Goal: Check status: Check status

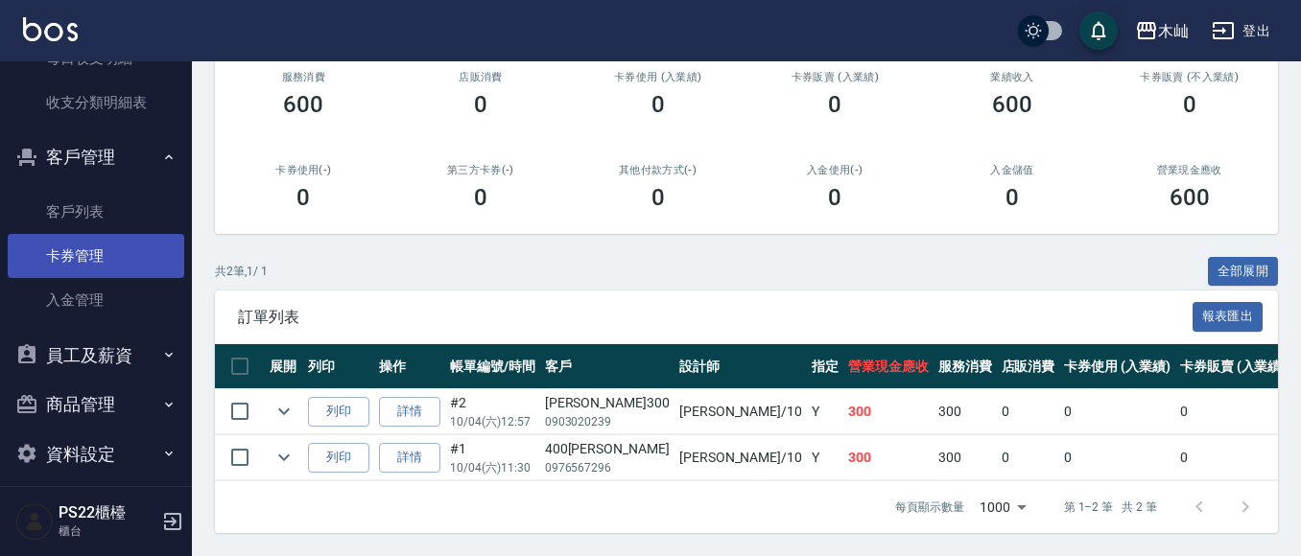
scroll to position [959, 0]
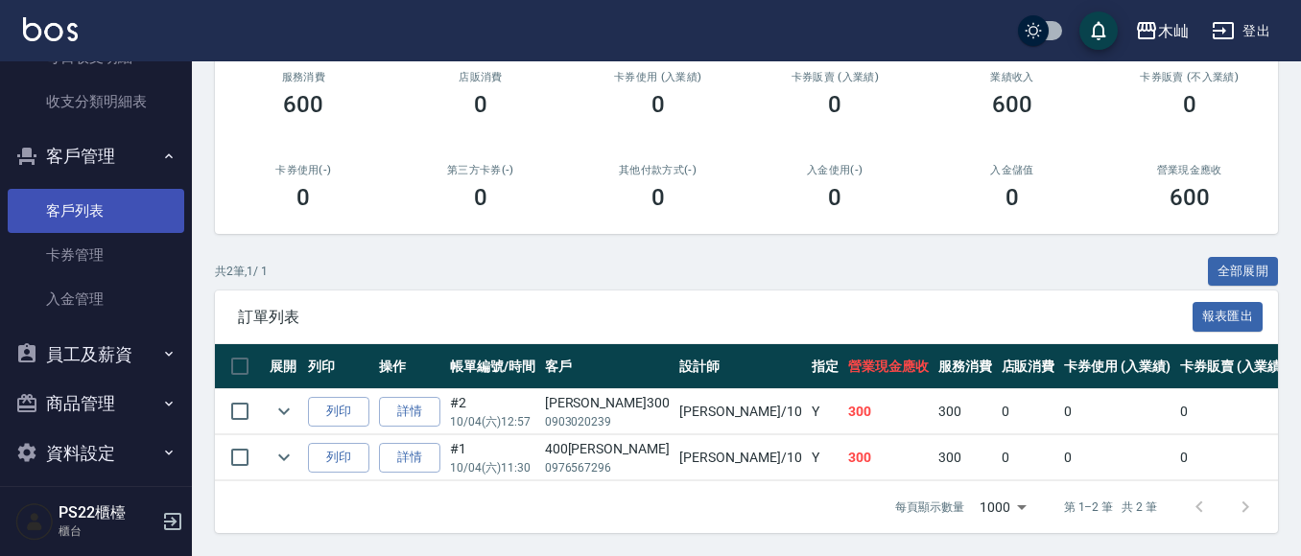
click at [108, 198] on link "客戶列表" at bounding box center [96, 211] width 176 height 44
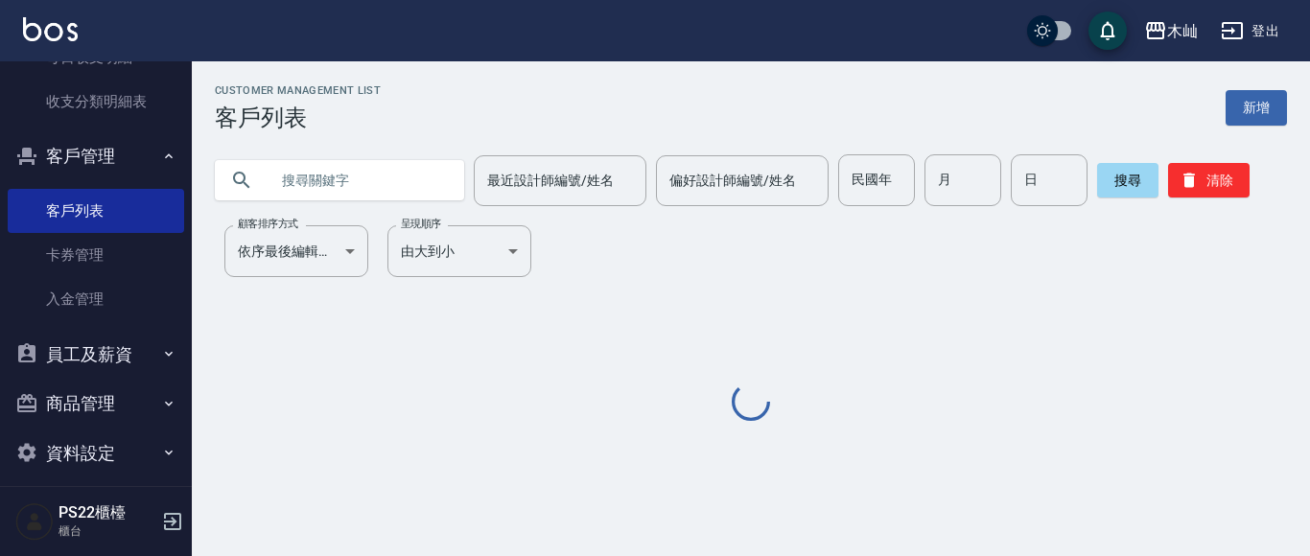
click at [363, 176] on input "text" at bounding box center [359, 180] width 180 height 52
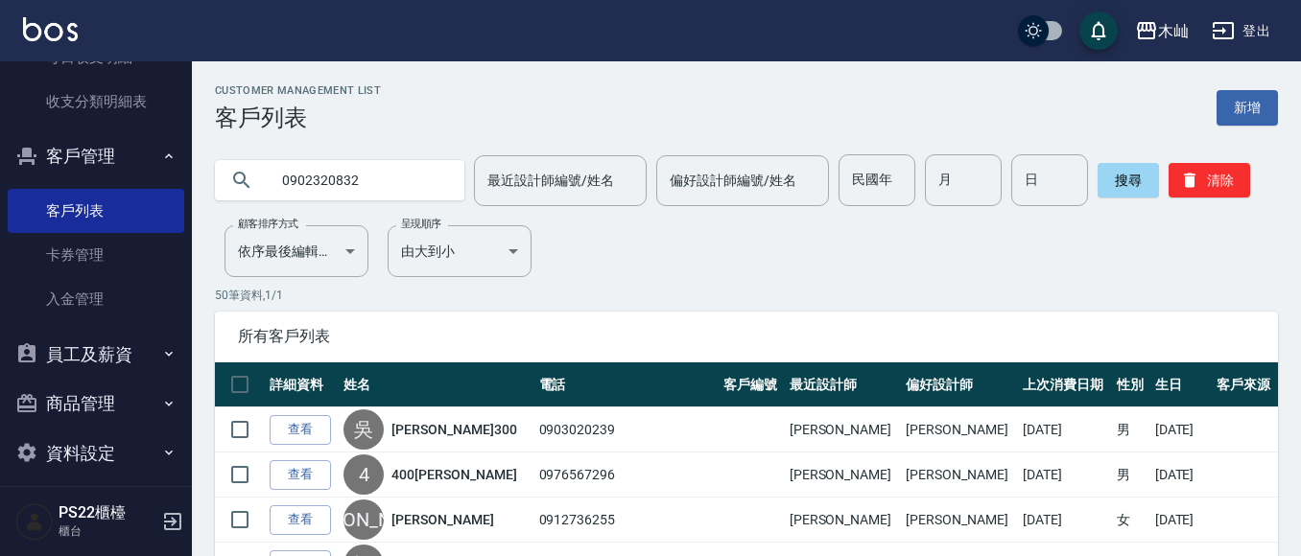
type input "0902320832"
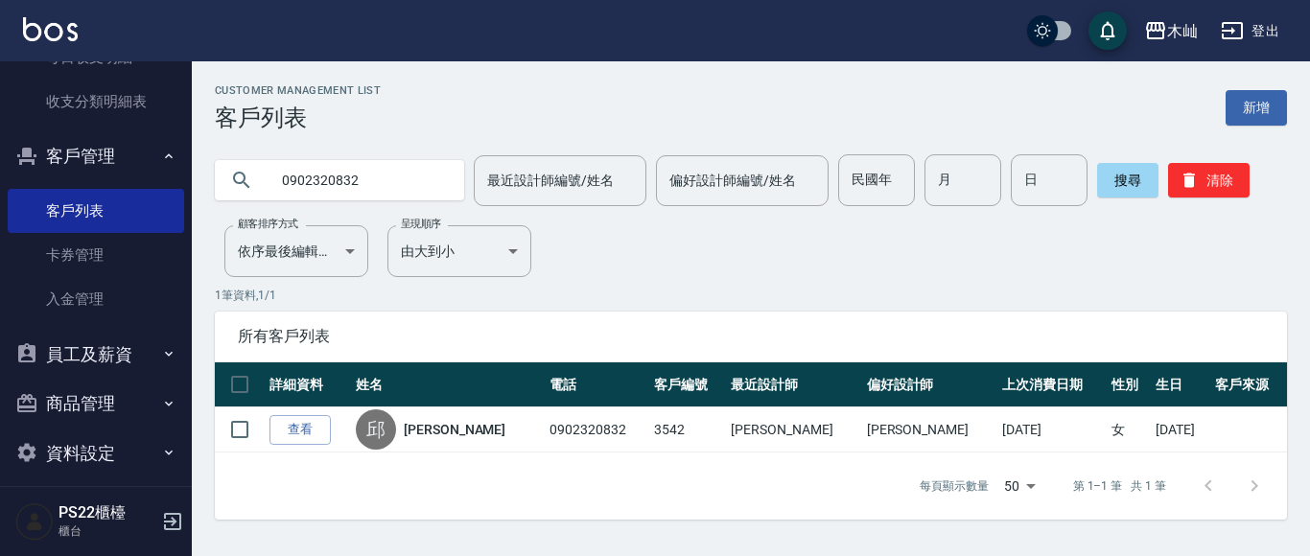
click at [337, 178] on input "0902320832" at bounding box center [359, 180] width 180 height 52
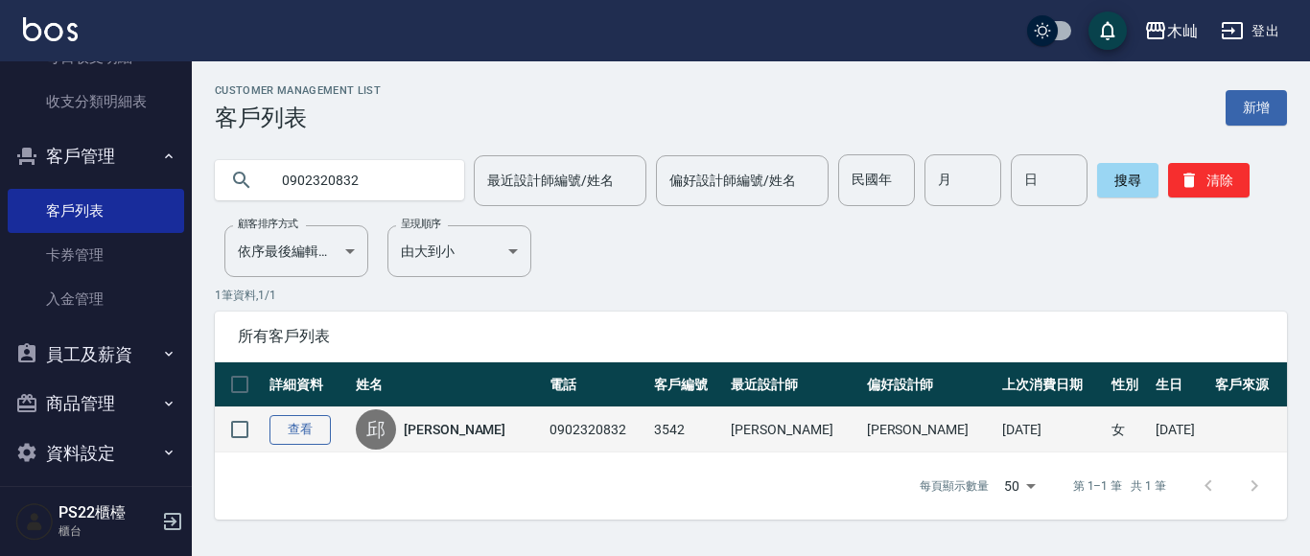
click at [294, 440] on link "查看" at bounding box center [300, 430] width 61 height 30
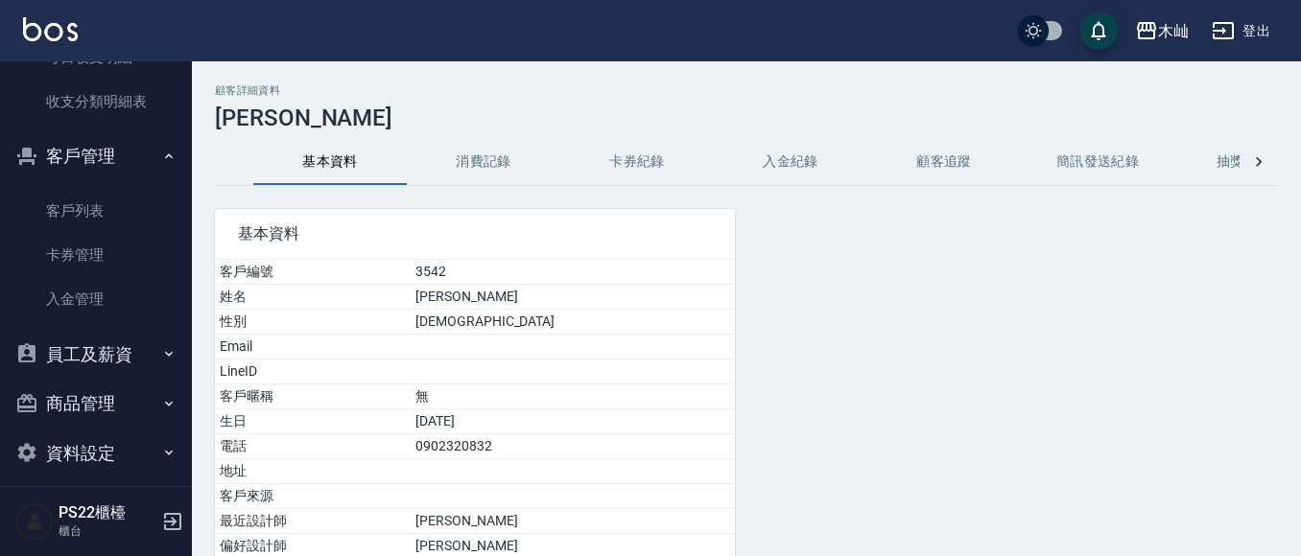
click at [469, 161] on button "消費記錄" at bounding box center [483, 162] width 153 height 46
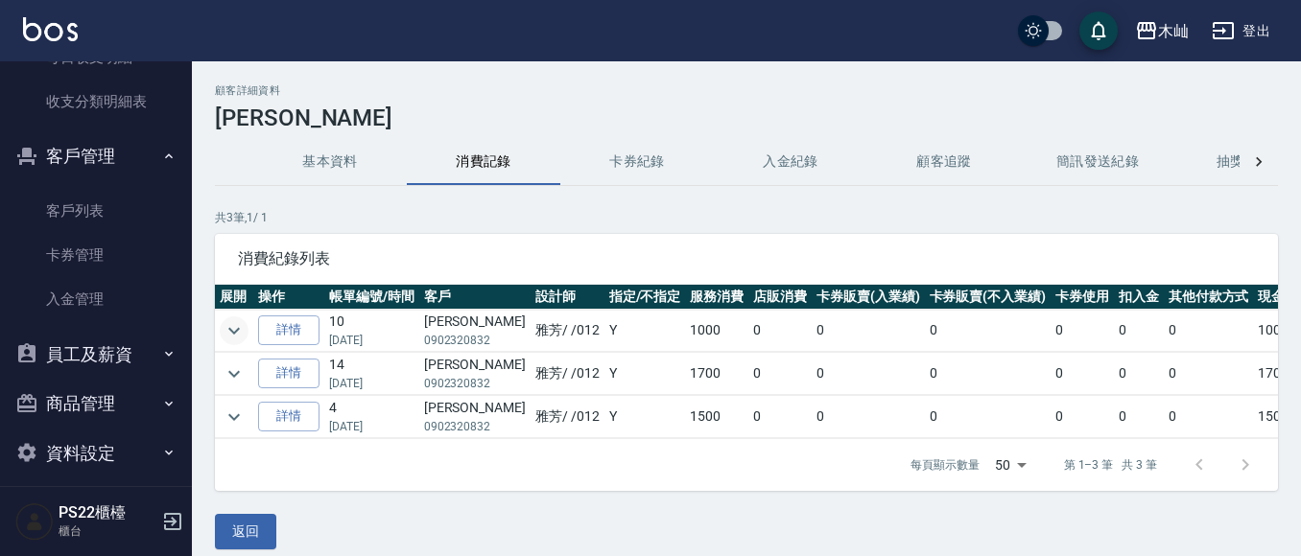
click at [237, 330] on icon "expand row" at bounding box center [234, 330] width 12 height 7
